Goal: Task Accomplishment & Management: Manage account settings

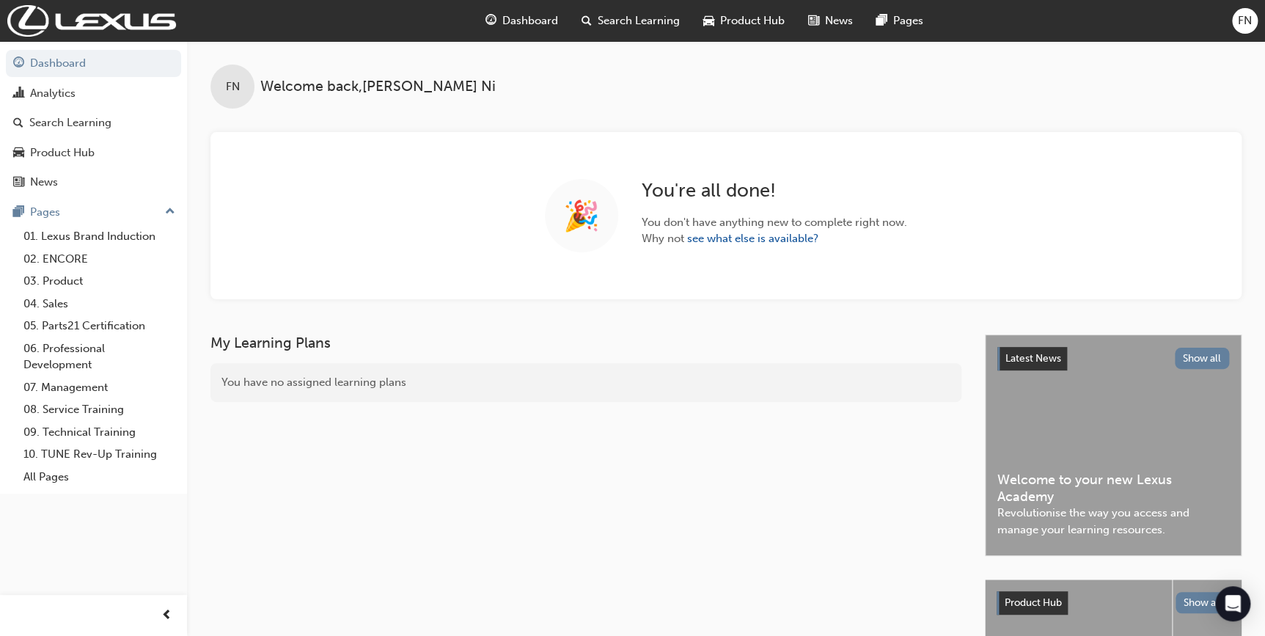
click at [1238, 29] on div "FN" at bounding box center [1245, 21] width 26 height 26
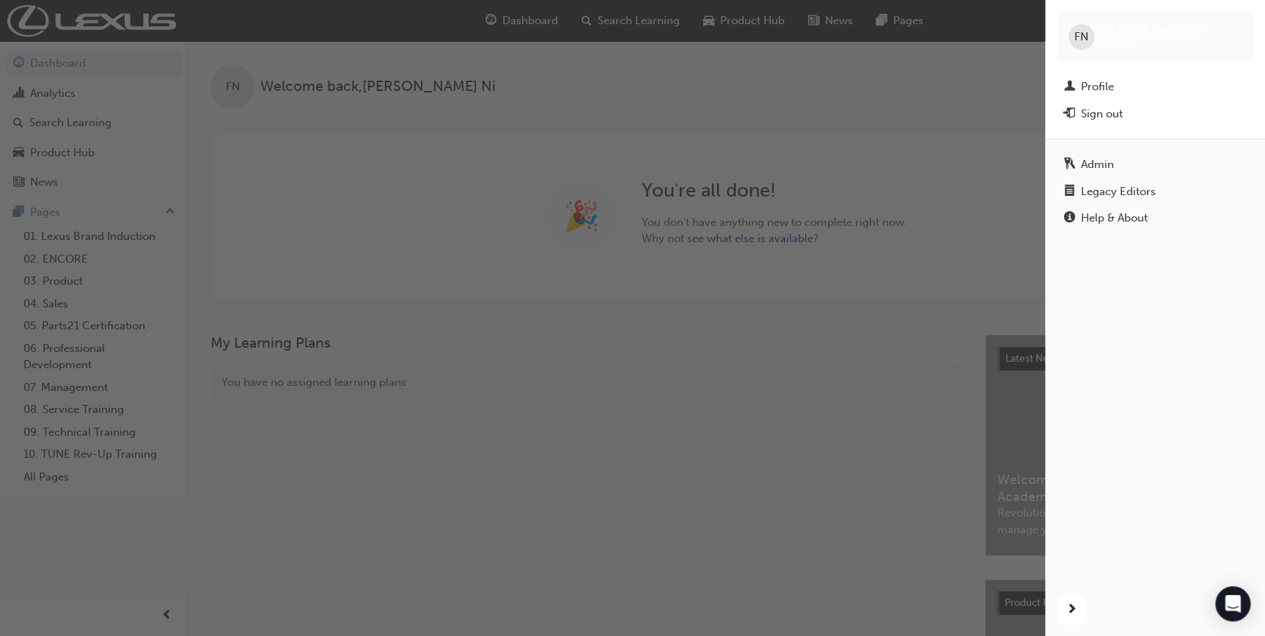
click at [54, 95] on div "button" at bounding box center [522, 318] width 1045 height 636
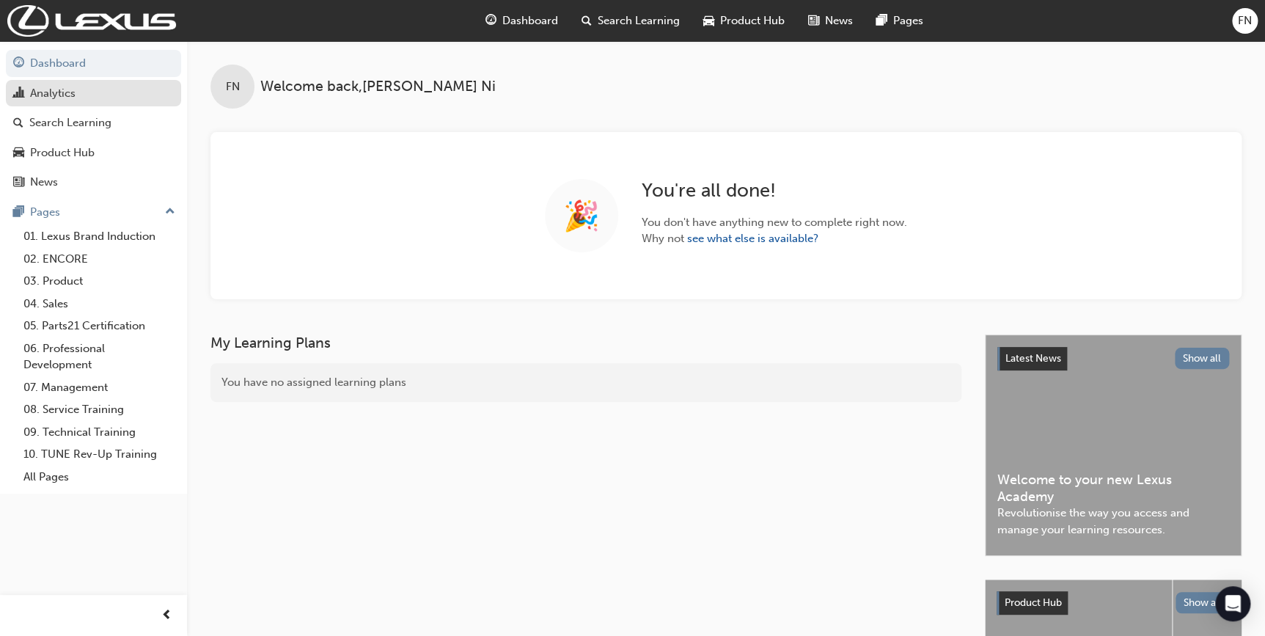
click at [73, 95] on div "Analytics" at bounding box center [52, 93] width 45 height 17
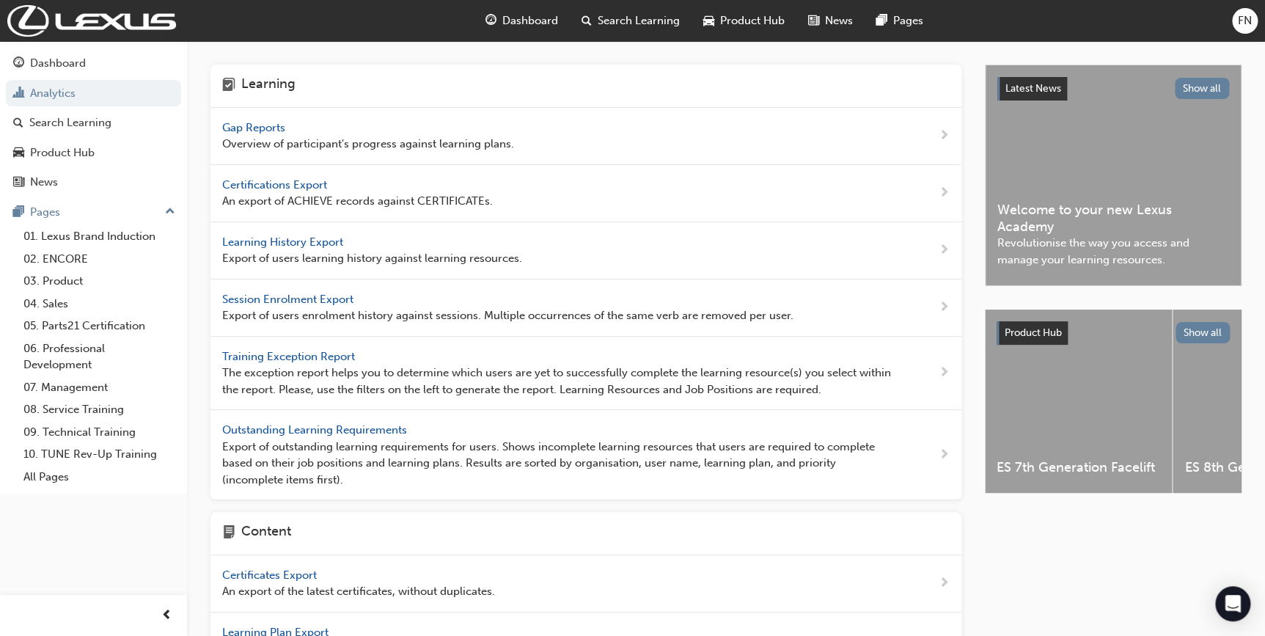
click at [277, 242] on span "Learning History Export" at bounding box center [284, 241] width 124 height 13
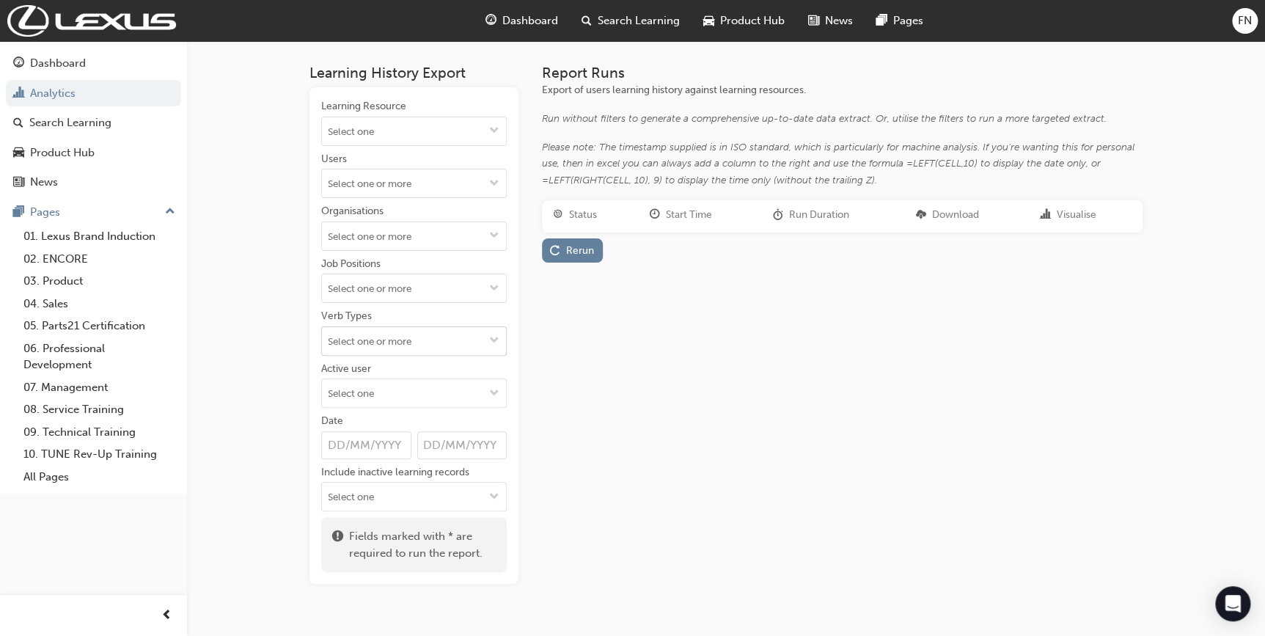
click at [360, 337] on input "Verb Types" at bounding box center [414, 341] width 184 height 28
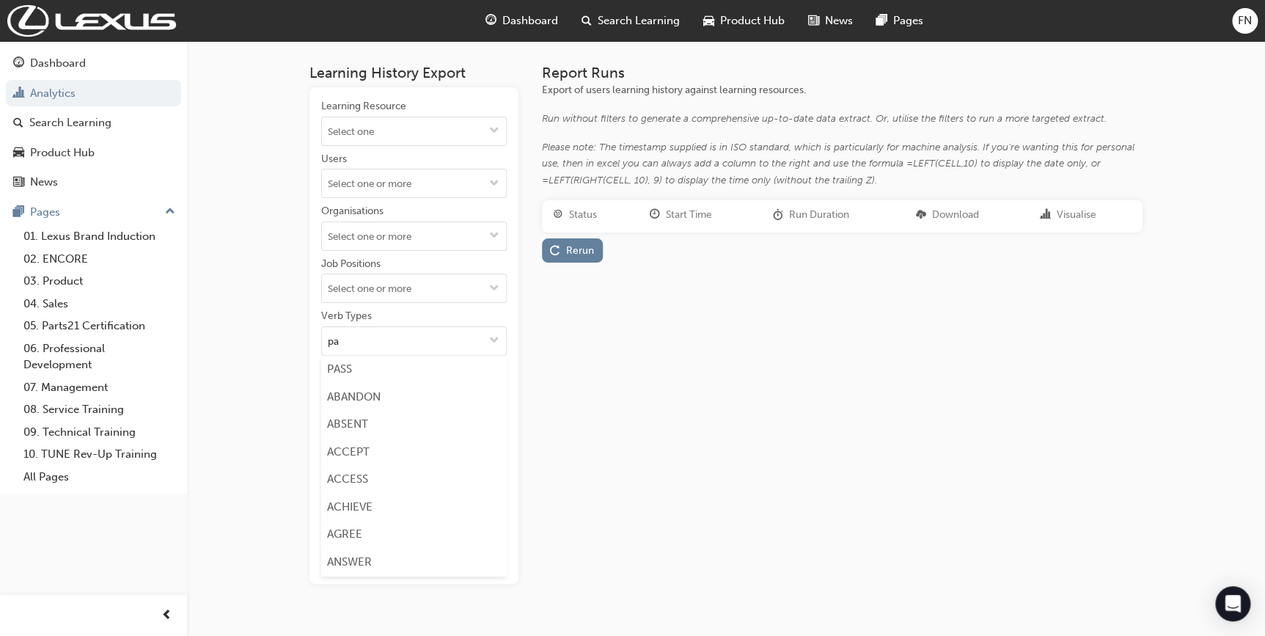
type input "pas"
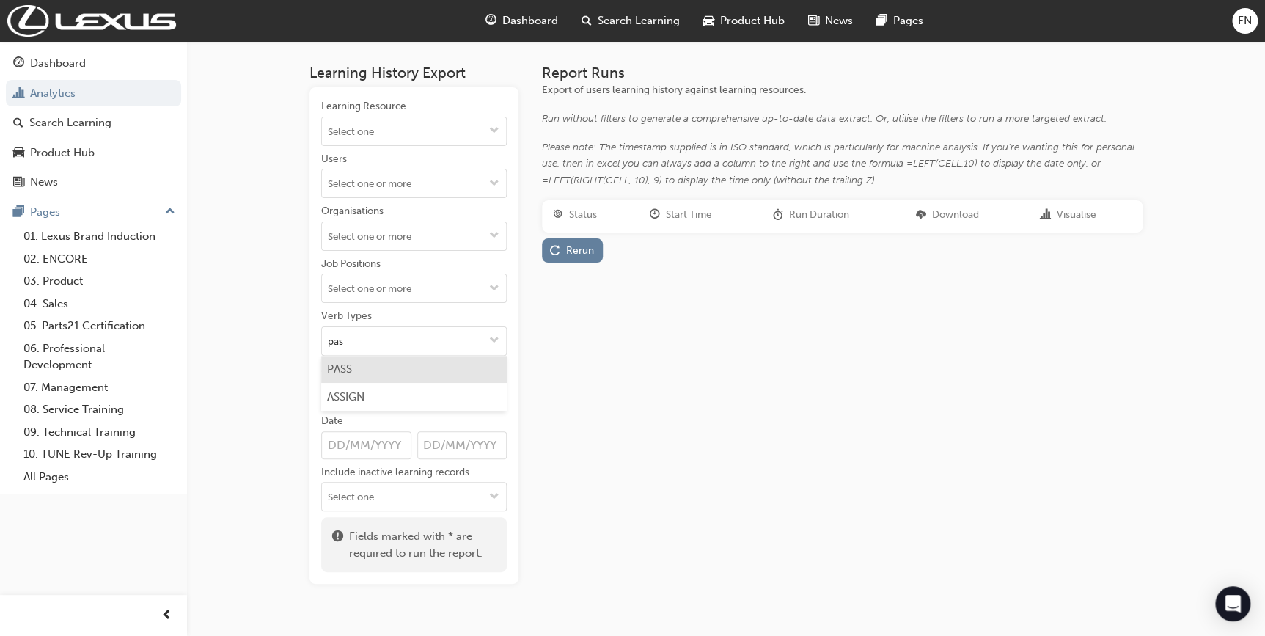
click at [373, 368] on li "PASS" at bounding box center [414, 370] width 186 height 28
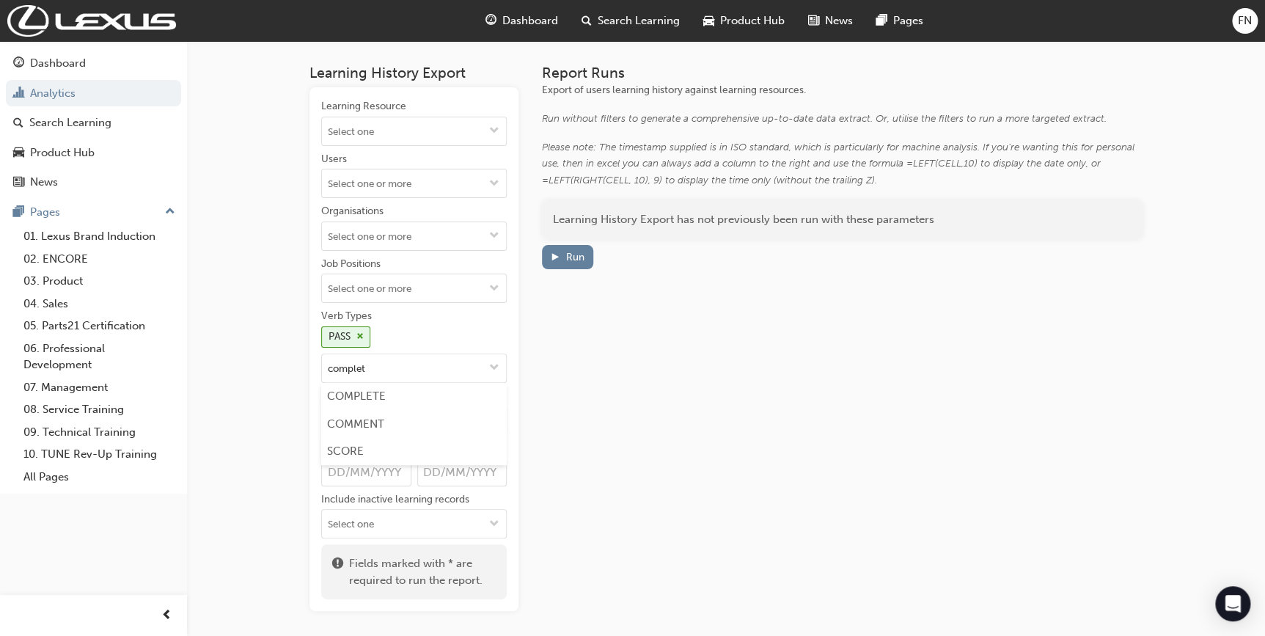
type input "complete"
click at [358, 398] on li "COMPLETE" at bounding box center [414, 397] width 186 height 28
click at [562, 258] on div "Run" at bounding box center [567, 256] width 34 height 15
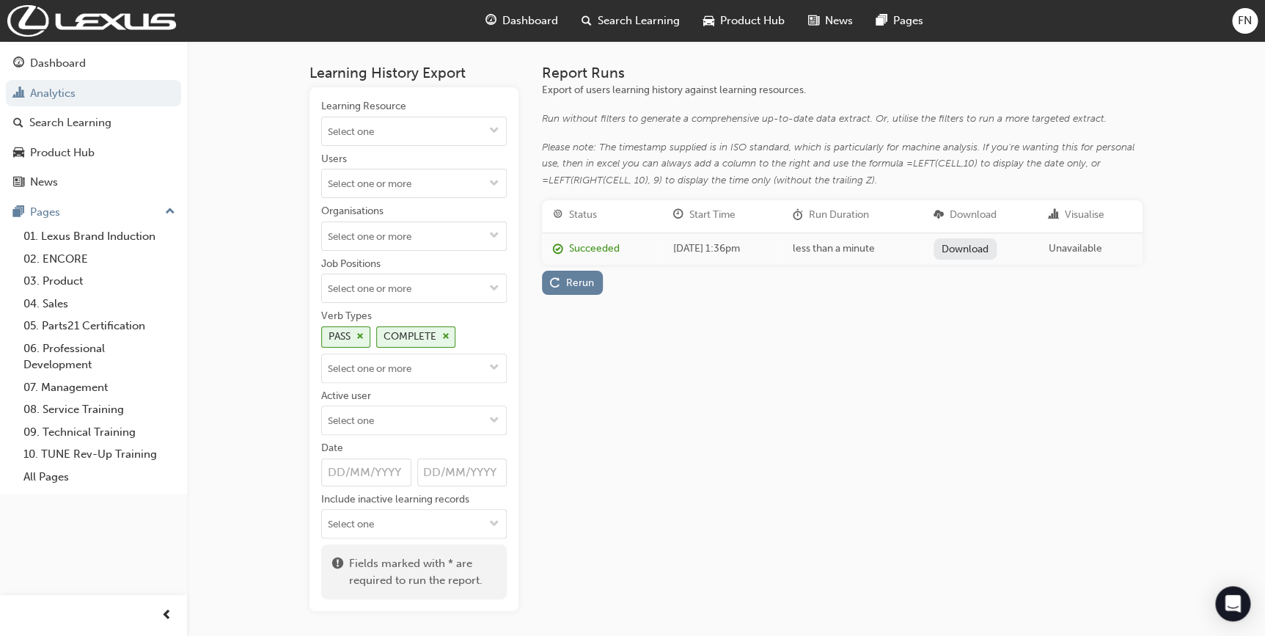
click at [980, 249] on link "Download" at bounding box center [965, 248] width 64 height 21
click at [1241, 193] on div "Learning History Export Learning Resource Users Organisations Job Positions Ver…" at bounding box center [632, 347] width 1265 height 694
click at [58, 101] on link "Analytics" at bounding box center [93, 93] width 175 height 27
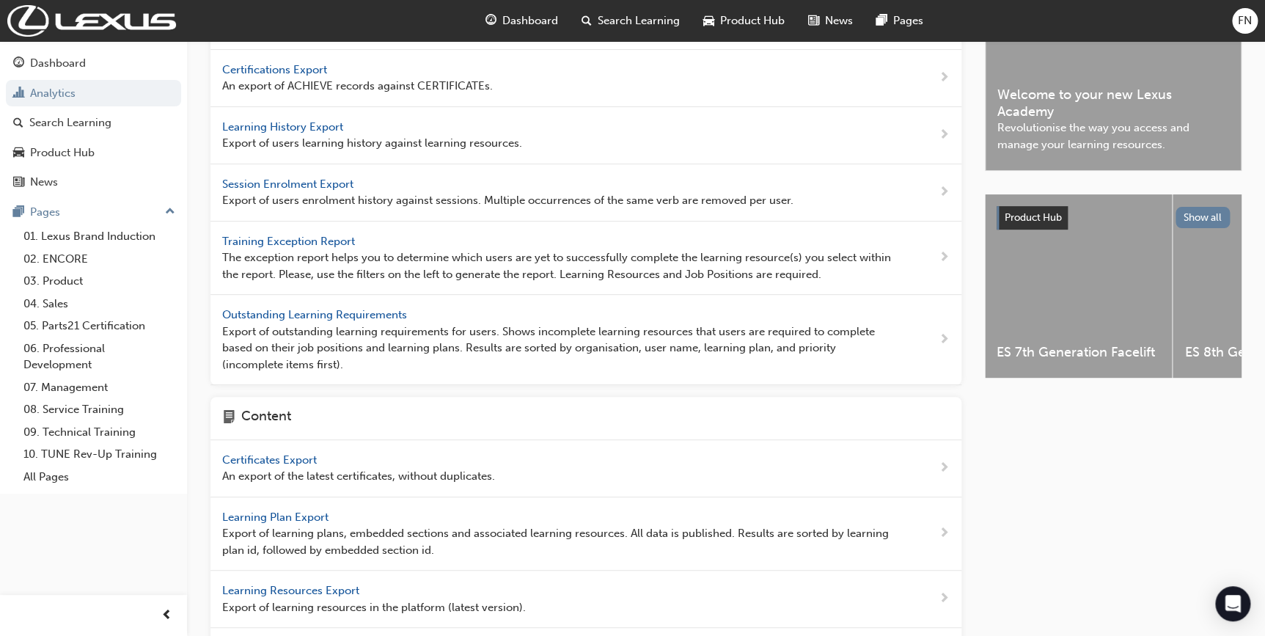
scroll to position [199, 0]
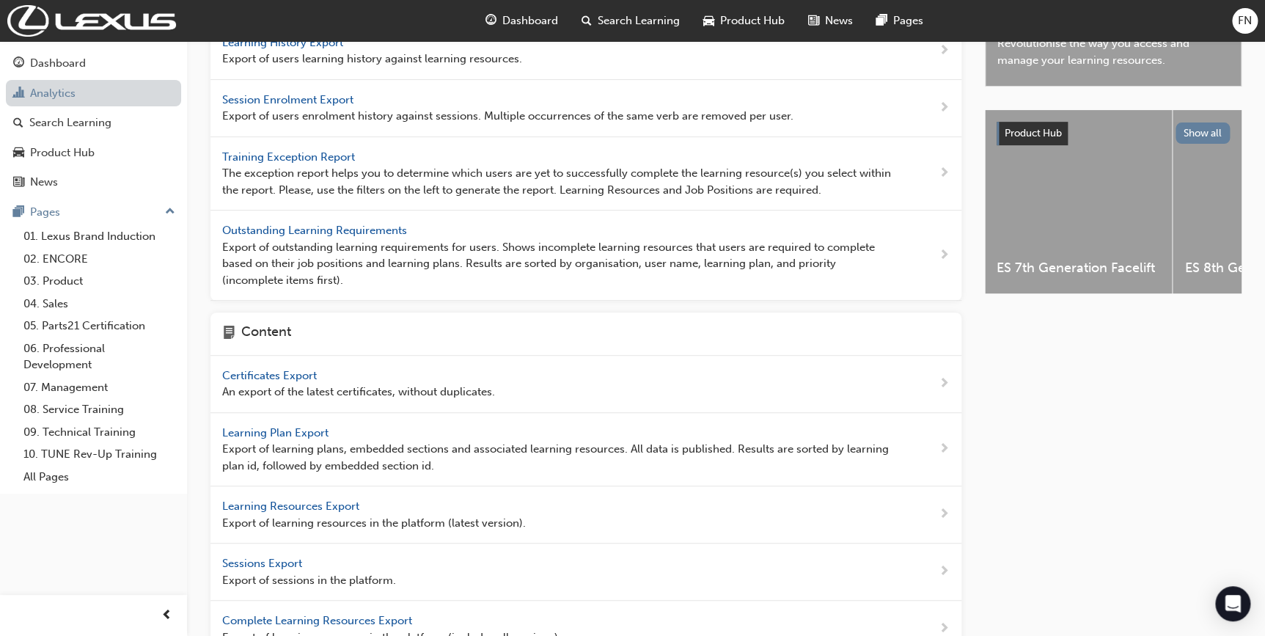
click at [53, 97] on link "Analytics" at bounding box center [93, 93] width 175 height 27
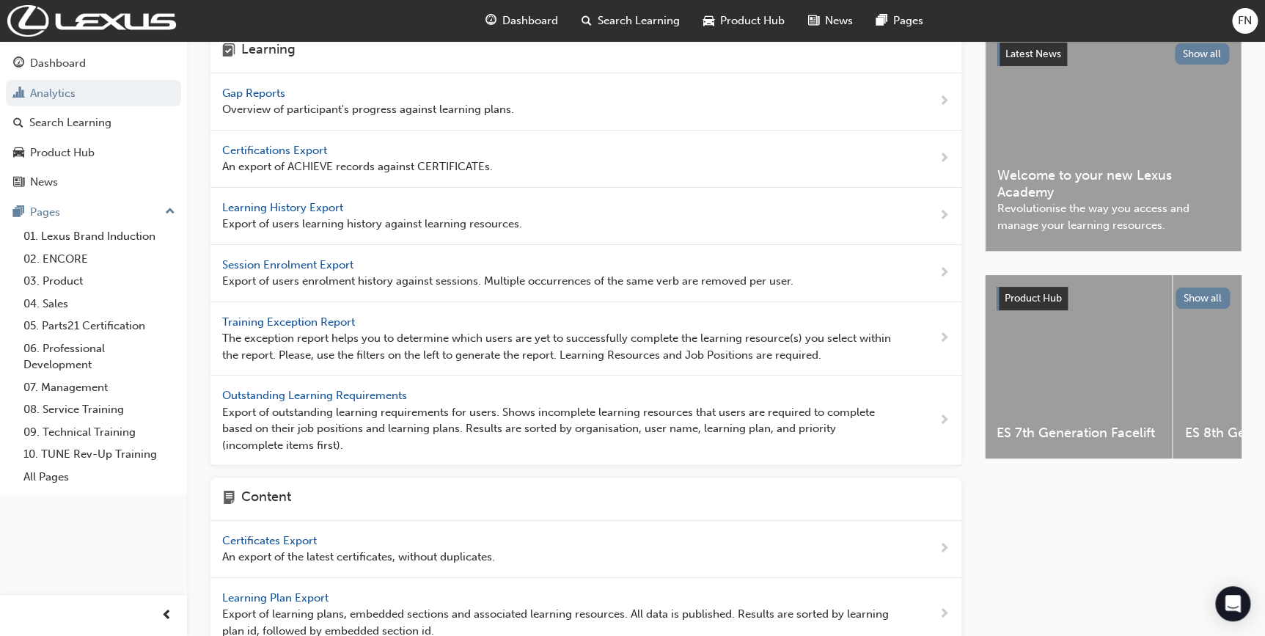
scroll to position [0, 0]
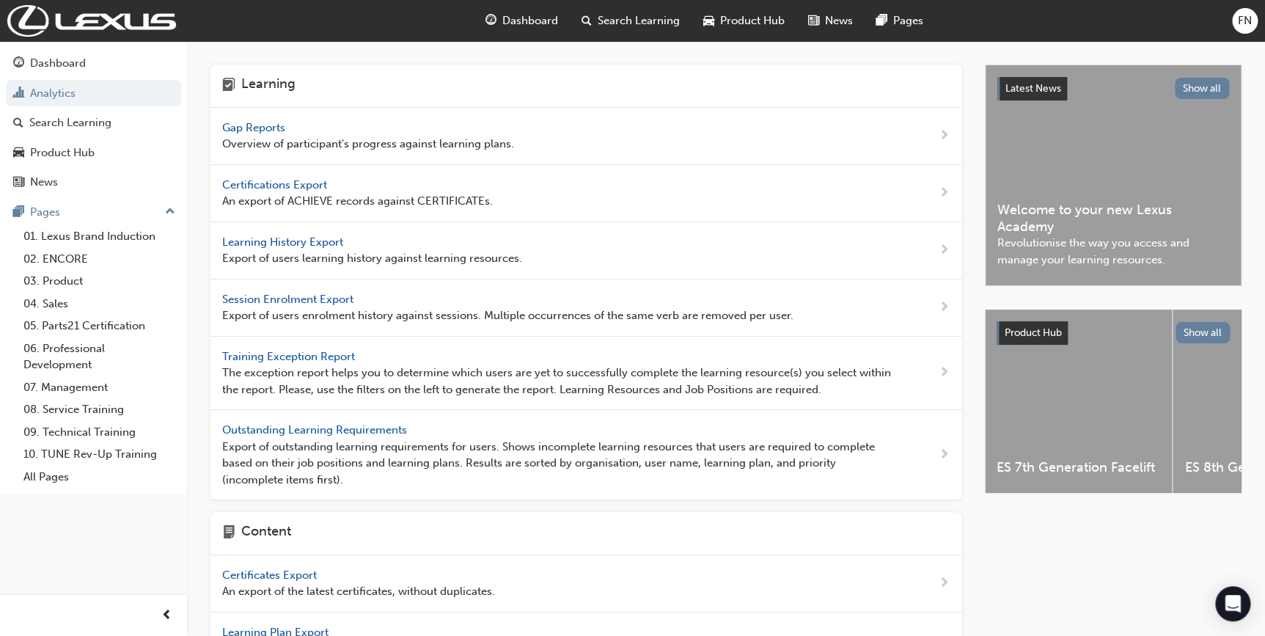
click at [287, 246] on span "Learning History Export" at bounding box center [284, 241] width 124 height 13
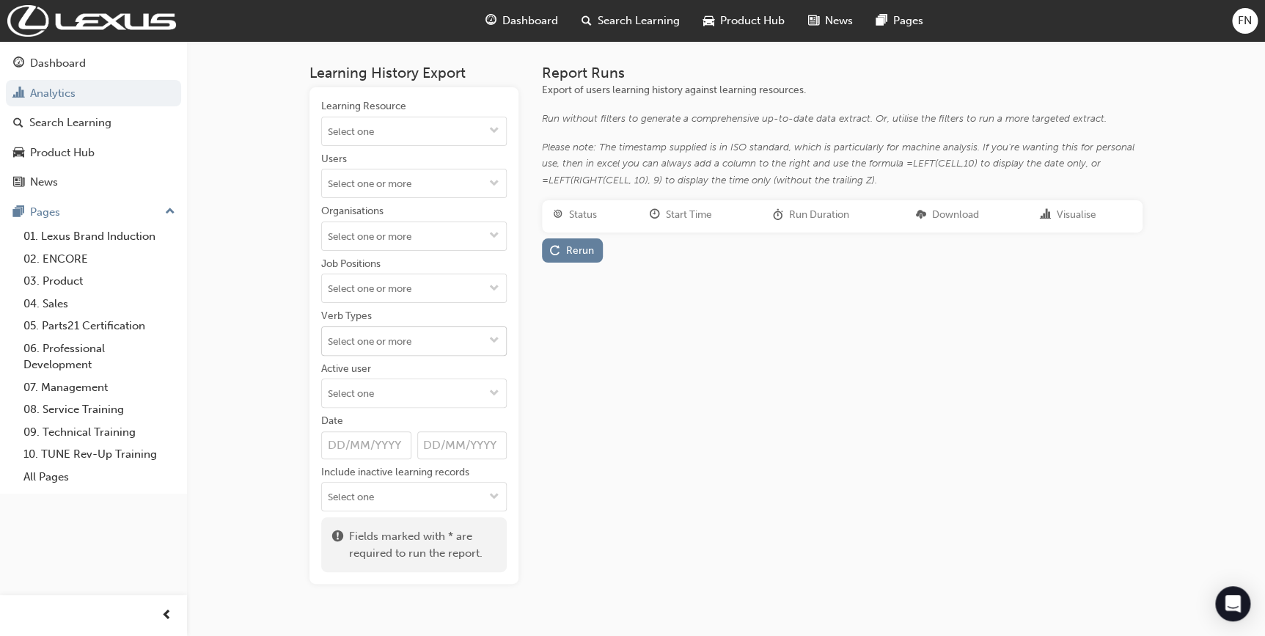
click at [361, 344] on input "Verb Types" at bounding box center [414, 341] width 184 height 28
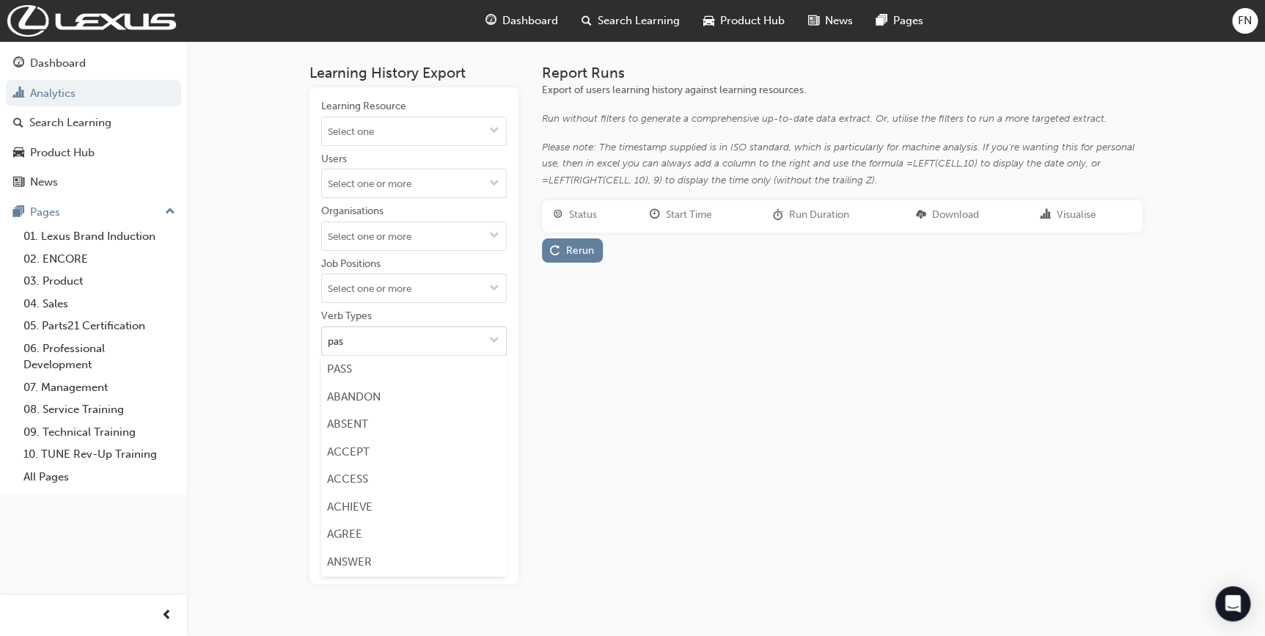
type input "pass"
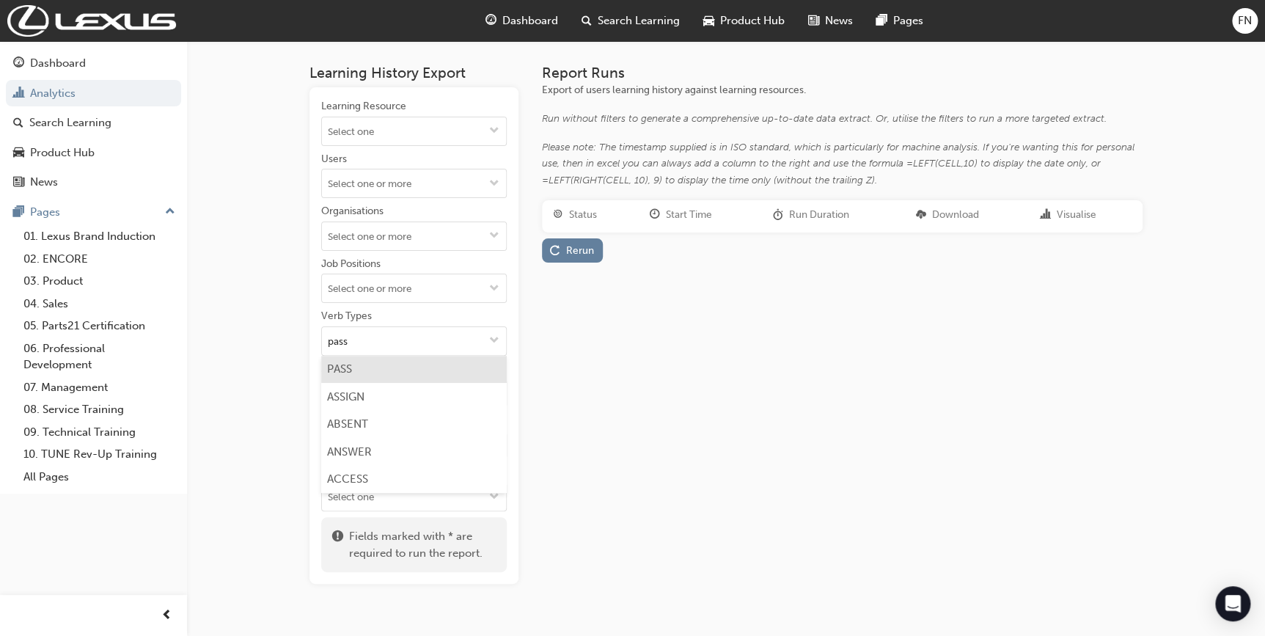
click at [365, 372] on li "PASS" at bounding box center [414, 370] width 186 height 28
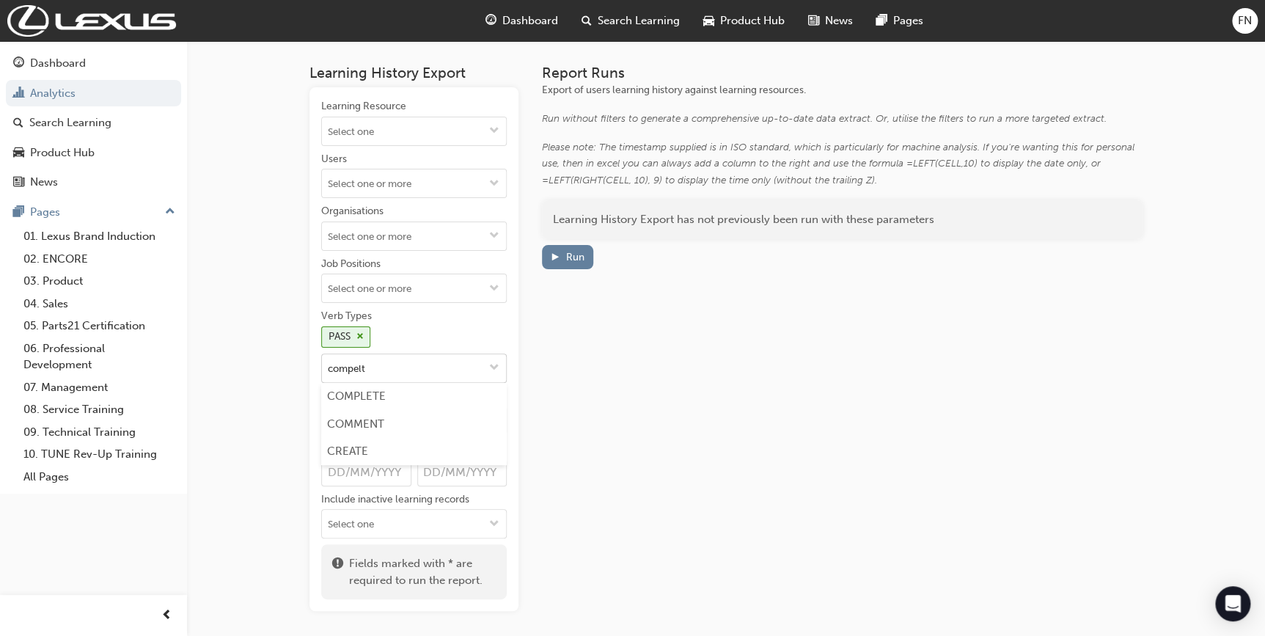
type input "compelte"
click at [367, 393] on li "COMPLETE" at bounding box center [414, 397] width 186 height 28
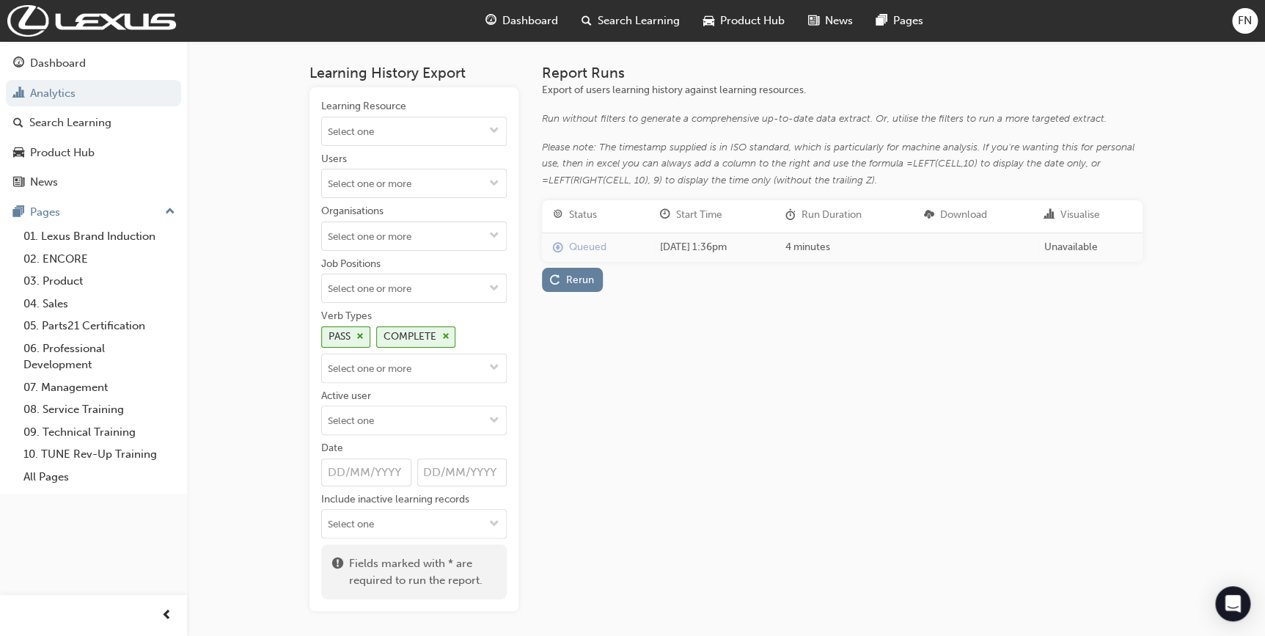
click at [344, 469] on input "Date" at bounding box center [366, 472] width 90 height 28
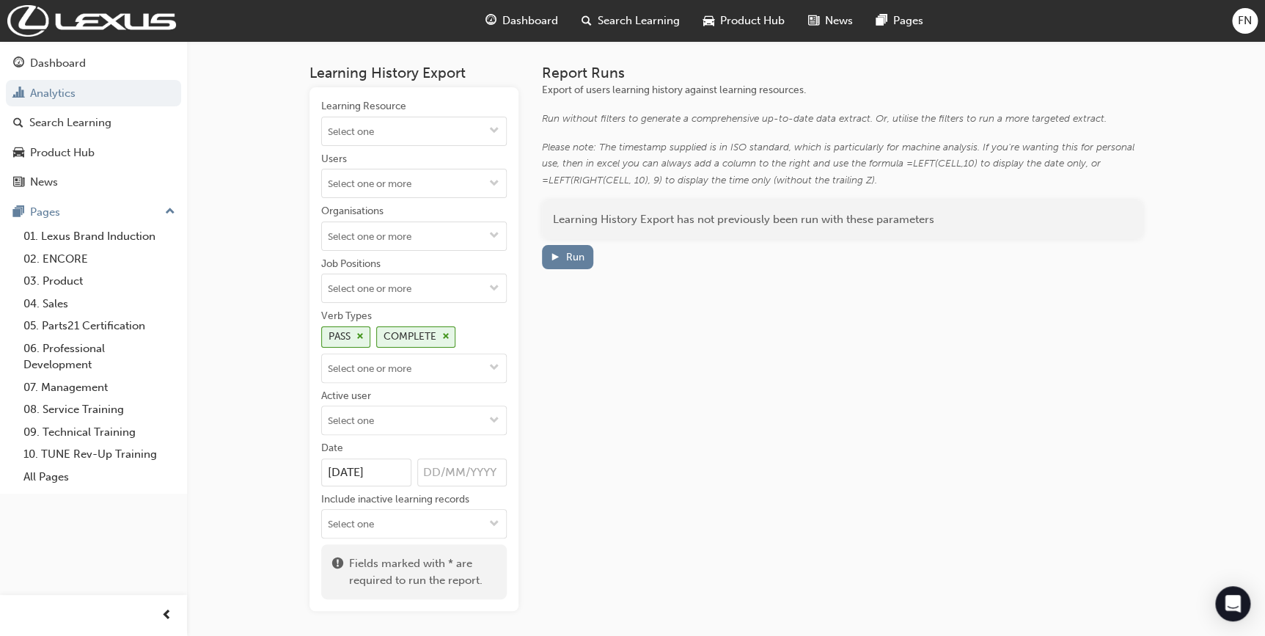
type input "[DATE]"
click at [422, 474] on input "Date [DATE]" at bounding box center [462, 472] width 90 height 28
type input "[DATE]"
click at [550, 430] on div "Report Runs Export of users learning history against learning resources. Run wi…" at bounding box center [842, 338] width 601 height 546
click at [571, 252] on div "Run" at bounding box center [575, 257] width 18 height 12
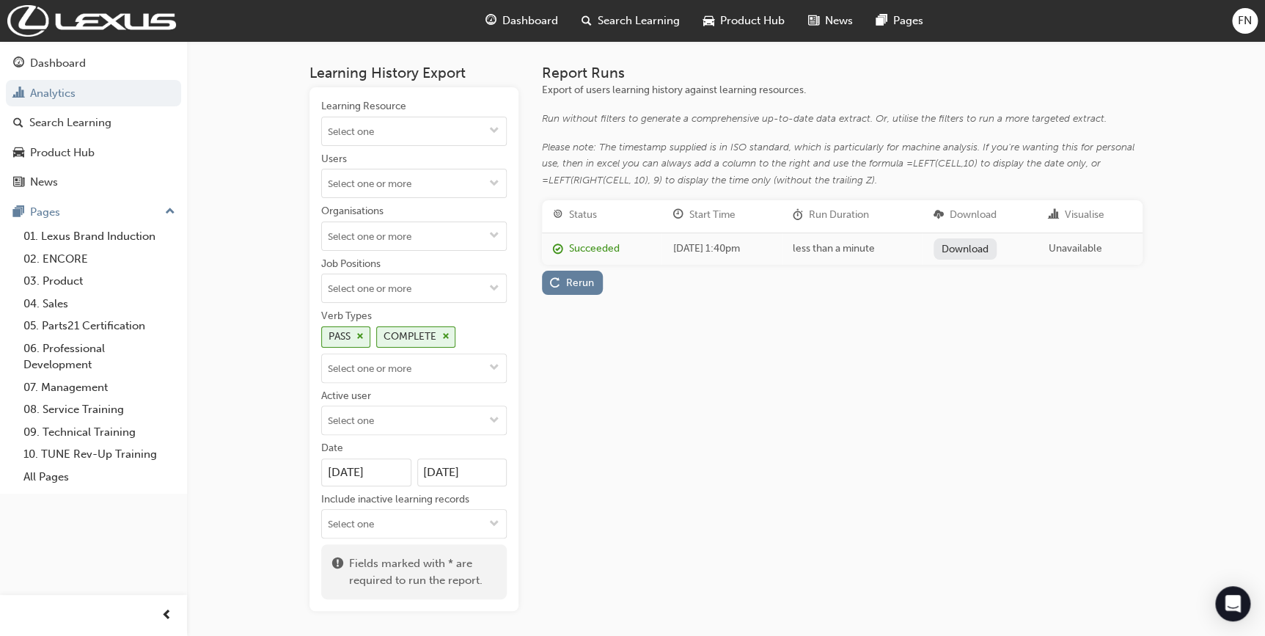
click at [982, 246] on link "Download" at bounding box center [965, 248] width 64 height 21
click at [893, 529] on div "Report Runs Export of users learning history against learning resources. Run wi…" at bounding box center [842, 338] width 601 height 546
click at [64, 99] on link "Analytics" at bounding box center [93, 93] width 175 height 27
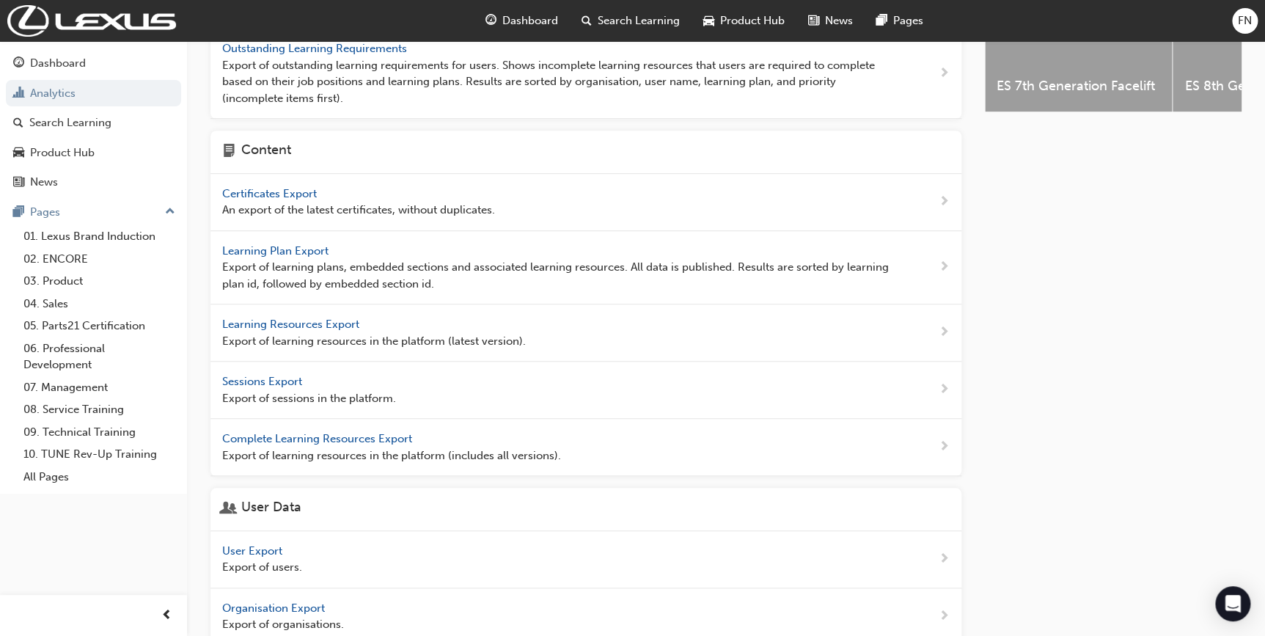
scroll to position [400, 0]
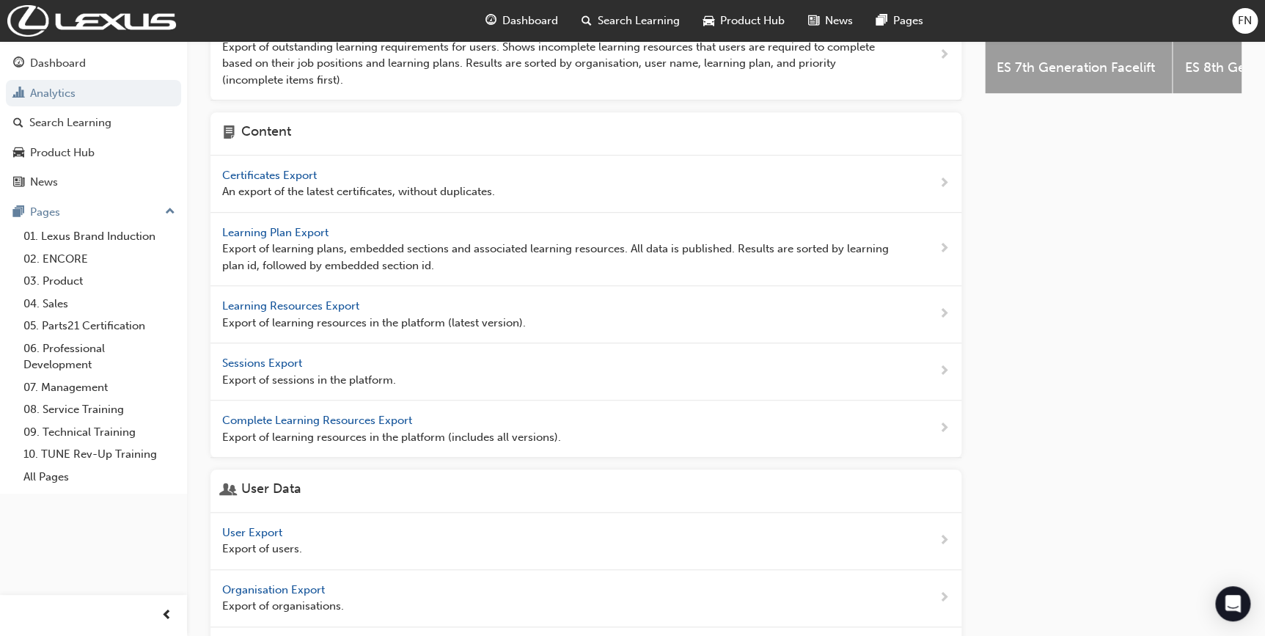
click at [257, 528] on span "User Export" at bounding box center [253, 532] width 63 height 13
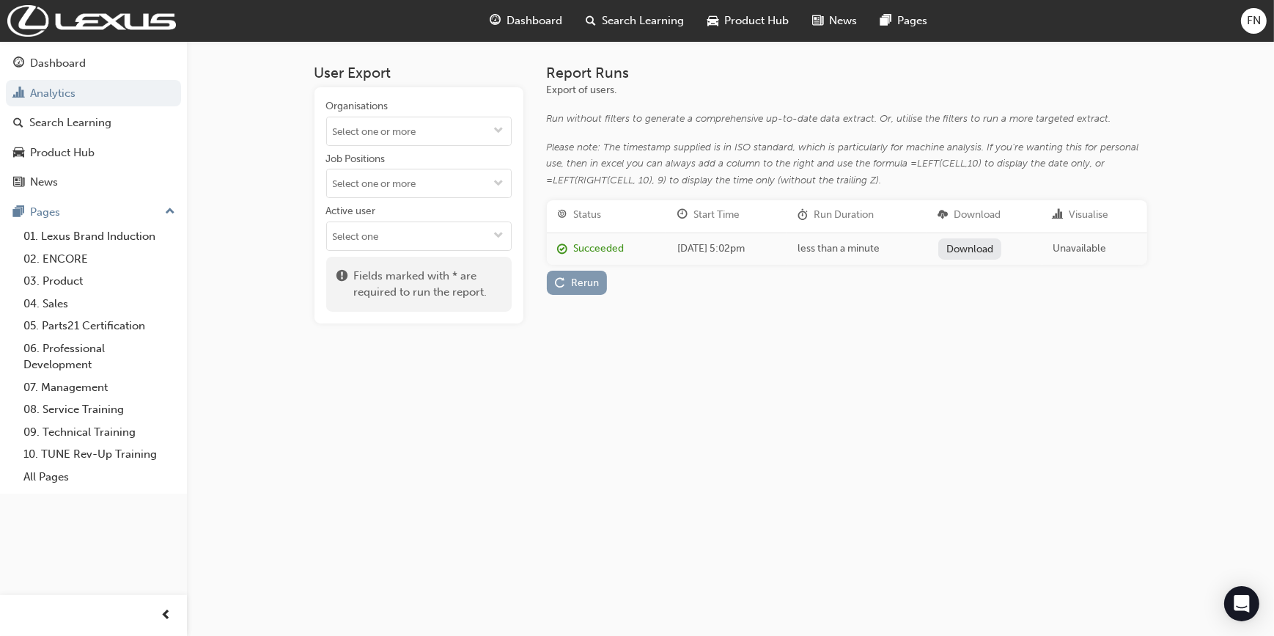
click at [571, 276] on div "Rerun" at bounding box center [585, 282] width 28 height 12
click at [1002, 252] on link "Download" at bounding box center [971, 248] width 64 height 21
click at [833, 316] on div "Rerun" at bounding box center [847, 315] width 601 height 24
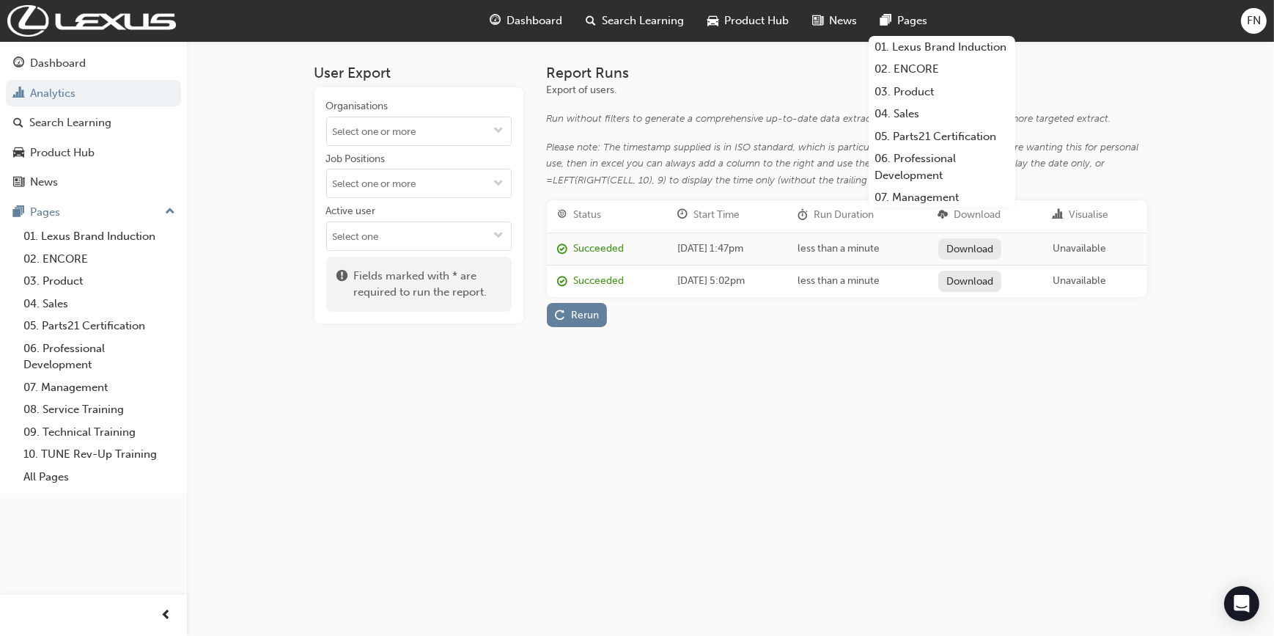
click at [1247, 18] on span "FN" at bounding box center [1254, 20] width 14 height 17
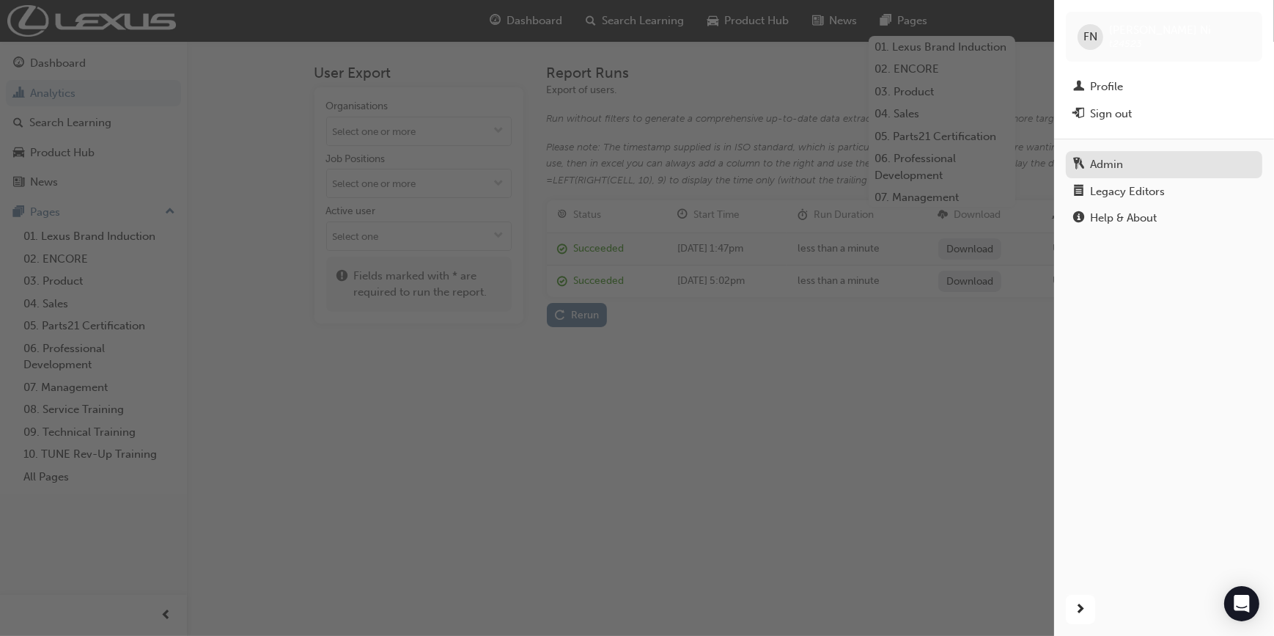
click at [1109, 162] on div "Admin" at bounding box center [1106, 164] width 33 height 17
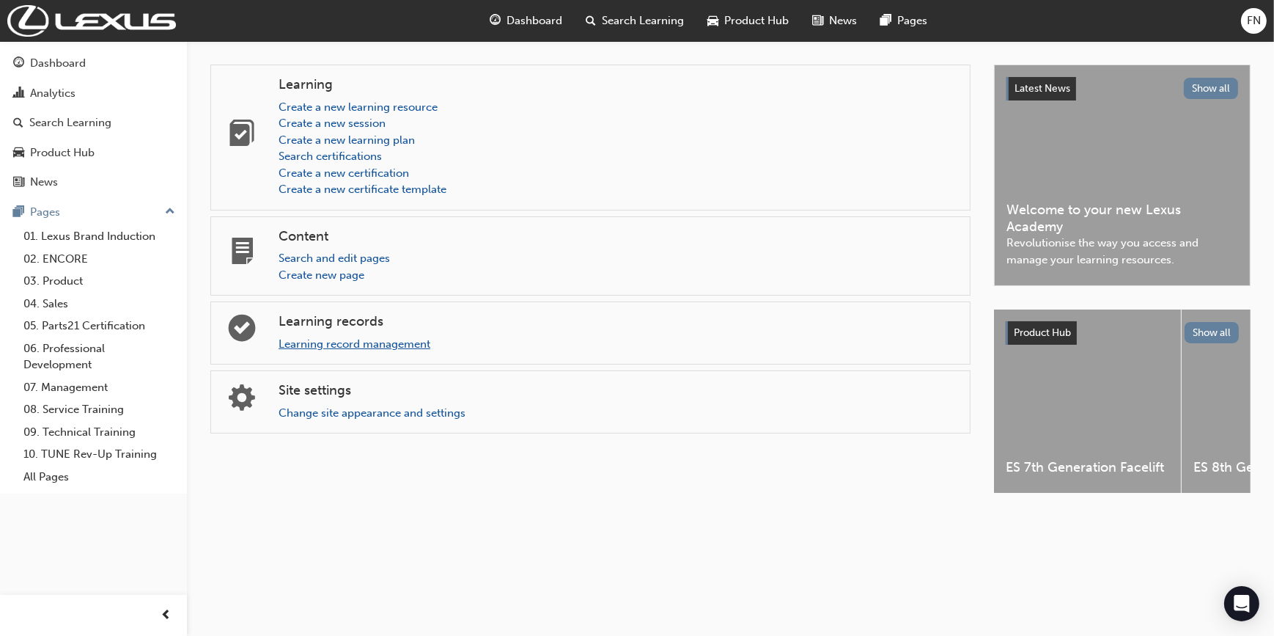
click at [315, 343] on link "Learning record management" at bounding box center [355, 343] width 152 height 13
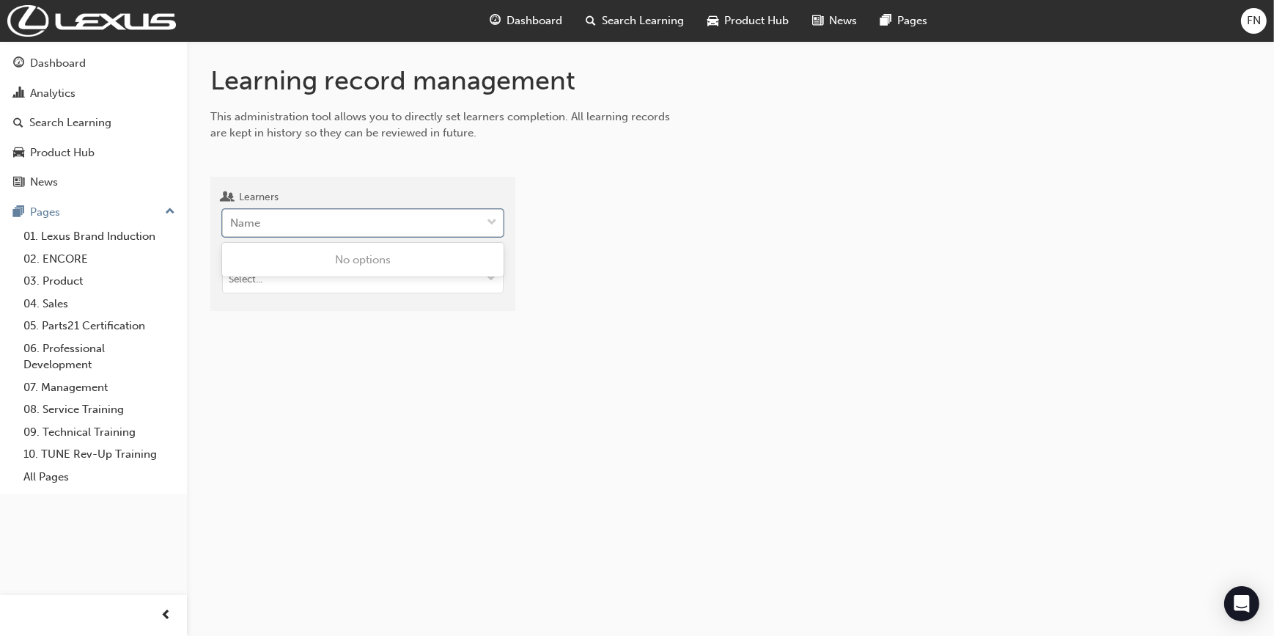
click at [269, 222] on div "Name" at bounding box center [352, 223] width 258 height 26
click at [232, 222] on input "Learners 0 results available. Use Up and Down to choose options, press Enter to…" at bounding box center [230, 222] width 1 height 12
type input "trent"
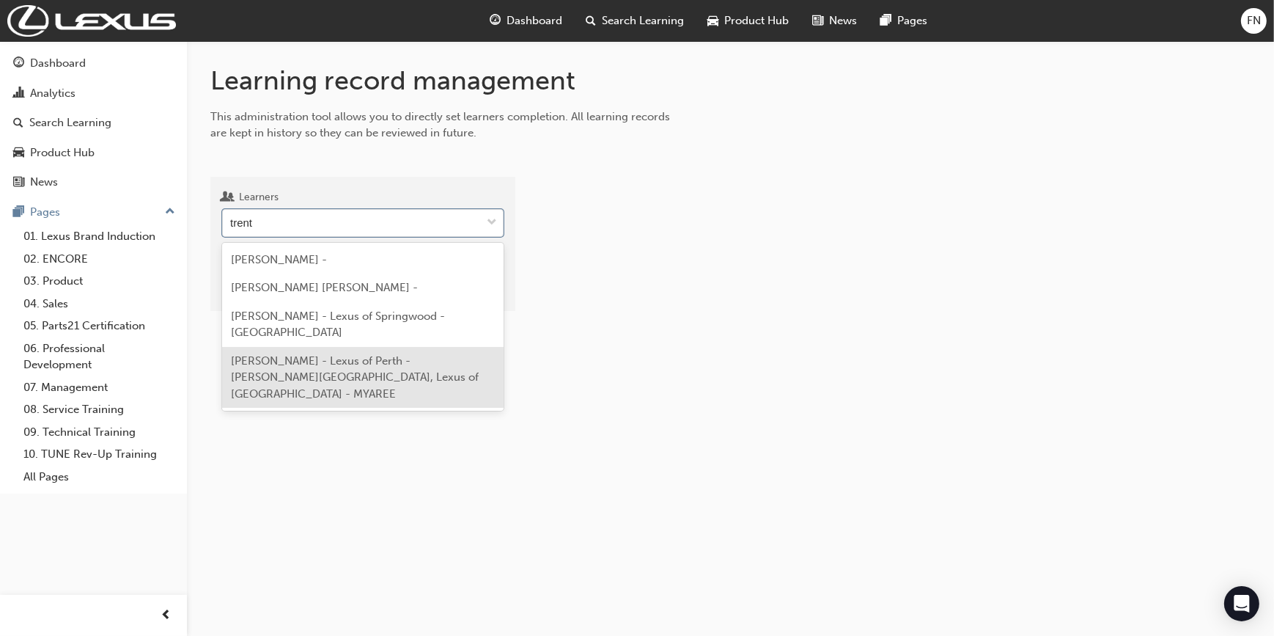
click at [334, 366] on span "[PERSON_NAME] - Lexus of Perth - [PERSON_NAME][GEOGRAPHIC_DATA], Lexus of [GEOG…" at bounding box center [355, 377] width 248 height 46
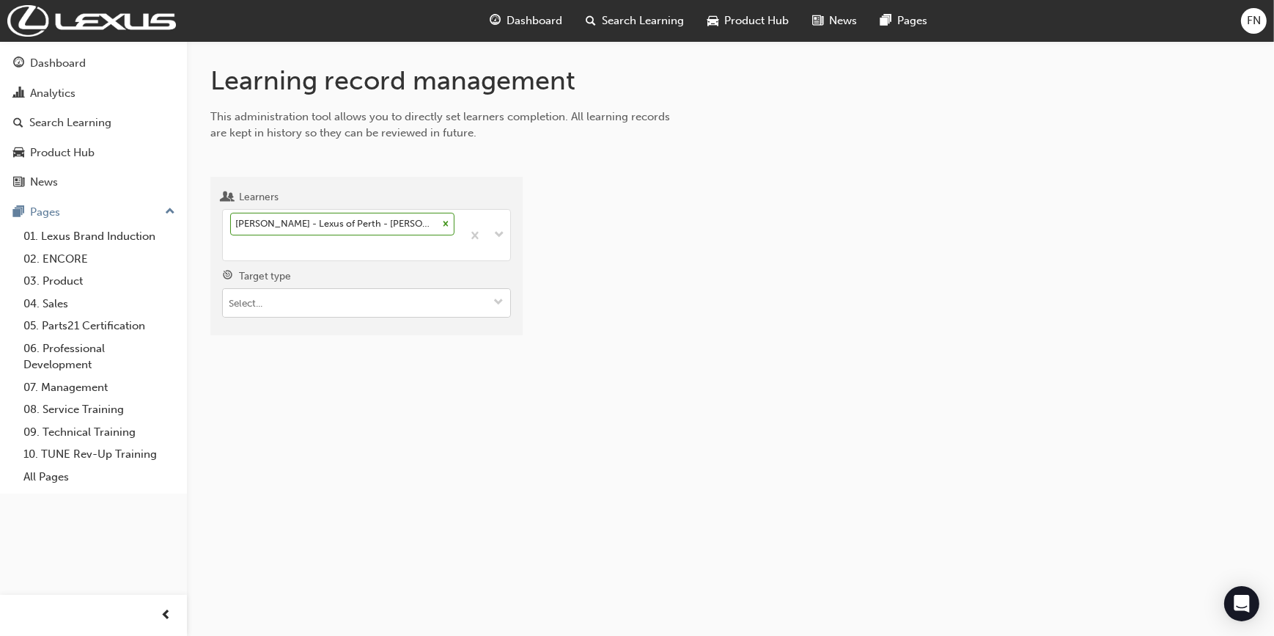
click at [306, 305] on input "Target type" at bounding box center [366, 303] width 287 height 28
click at [296, 335] on li "Learning resource - eLearning module" at bounding box center [366, 331] width 289 height 28
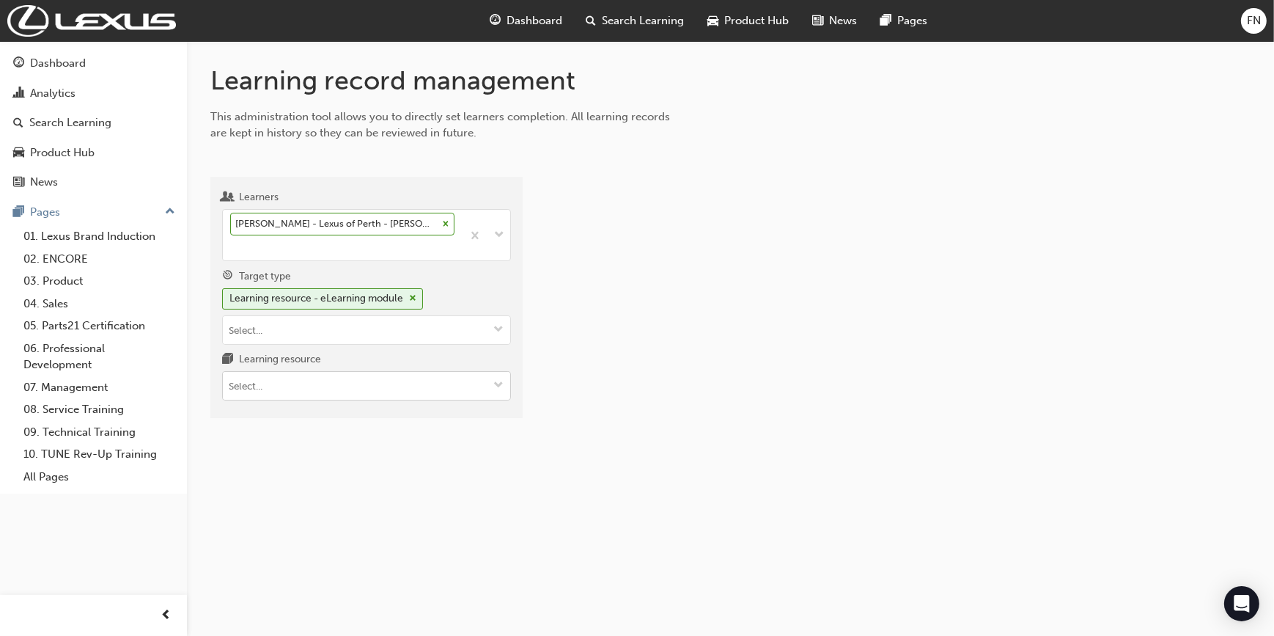
click at [274, 389] on input "Learning resource" at bounding box center [366, 386] width 287 height 28
paste input "SP_LBX_MORIZO_EL_NM0425"
type input "SP_LBX_MORIZO_EL_NM0425"
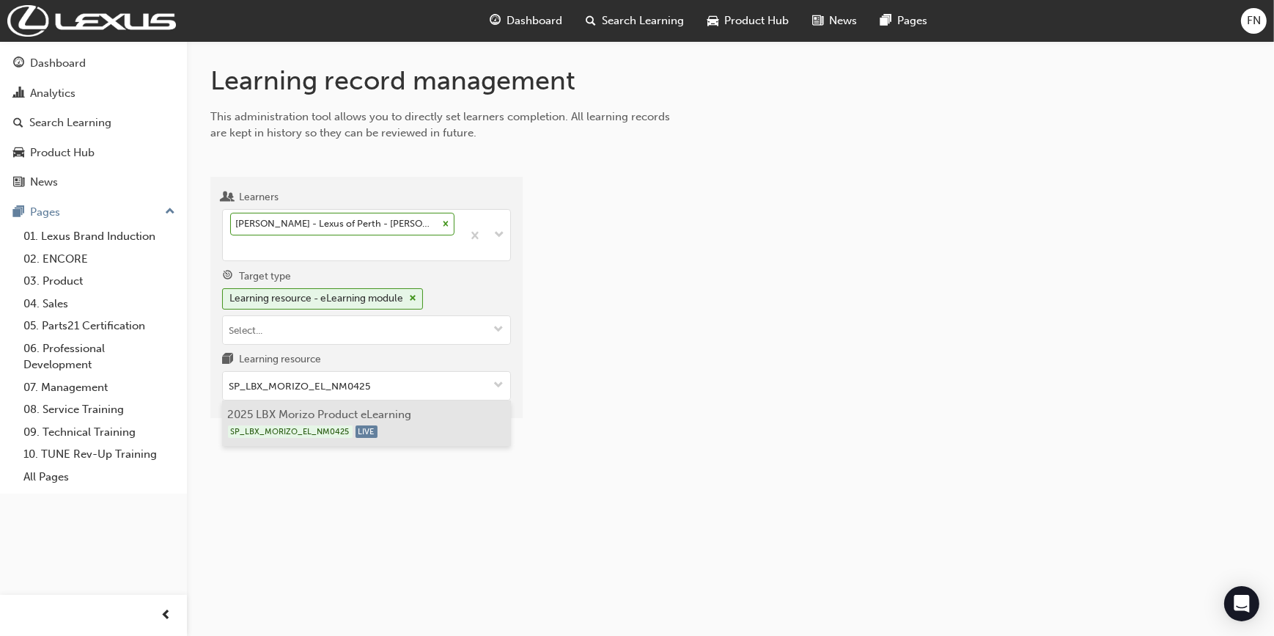
click at [308, 414] on li "2025 LBX Morizo Product eLearning SP_LBX_MORIZO_EL_NM0425 LIVE" at bounding box center [366, 422] width 289 height 45
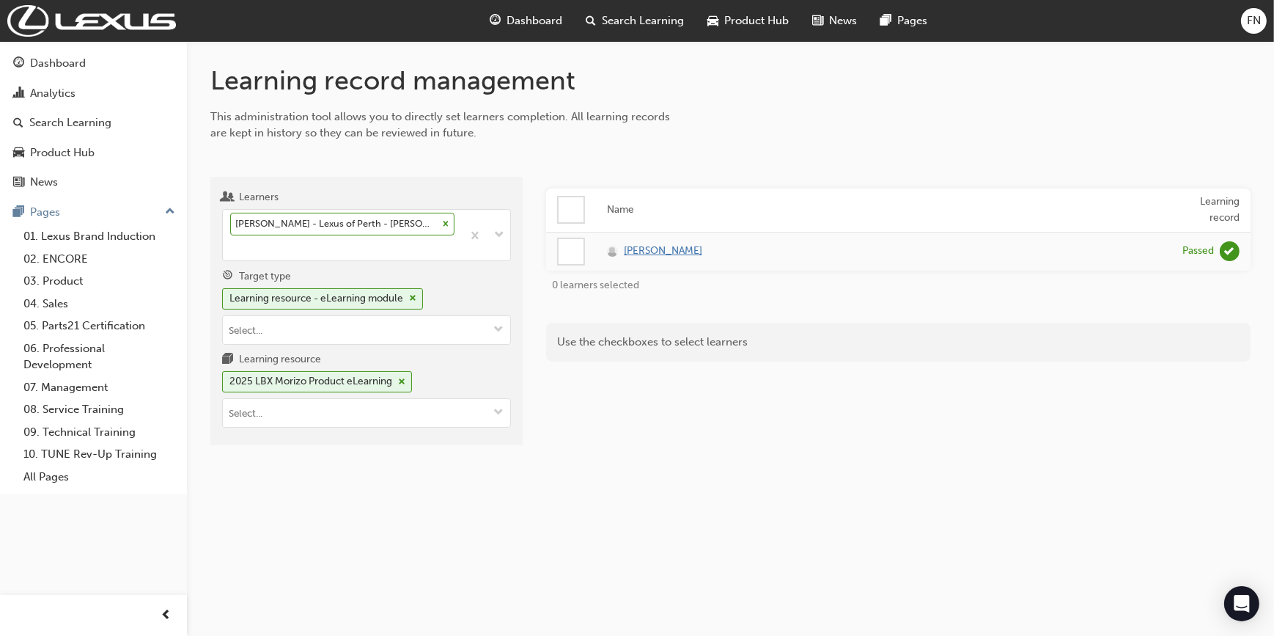
click at [670, 246] on span "[PERSON_NAME]" at bounding box center [663, 251] width 78 height 17
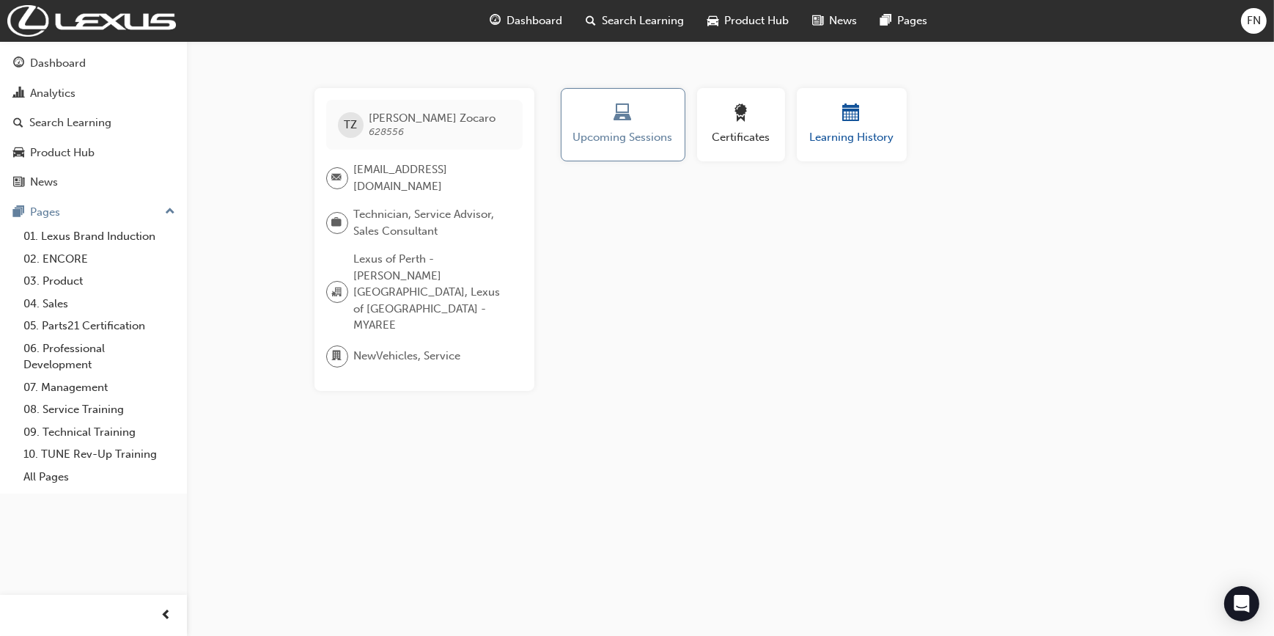
click at [828, 125] on div "Learning History" at bounding box center [852, 125] width 88 height 42
